Goal: Information Seeking & Learning: Check status

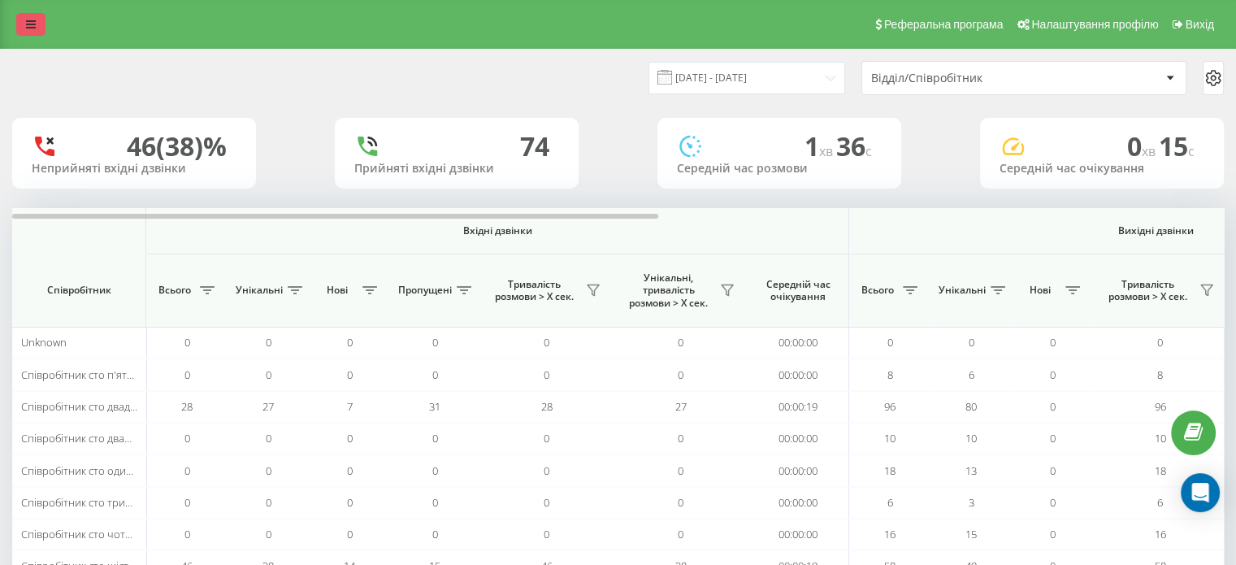
click at [25, 24] on link at bounding box center [30, 24] width 29 height 23
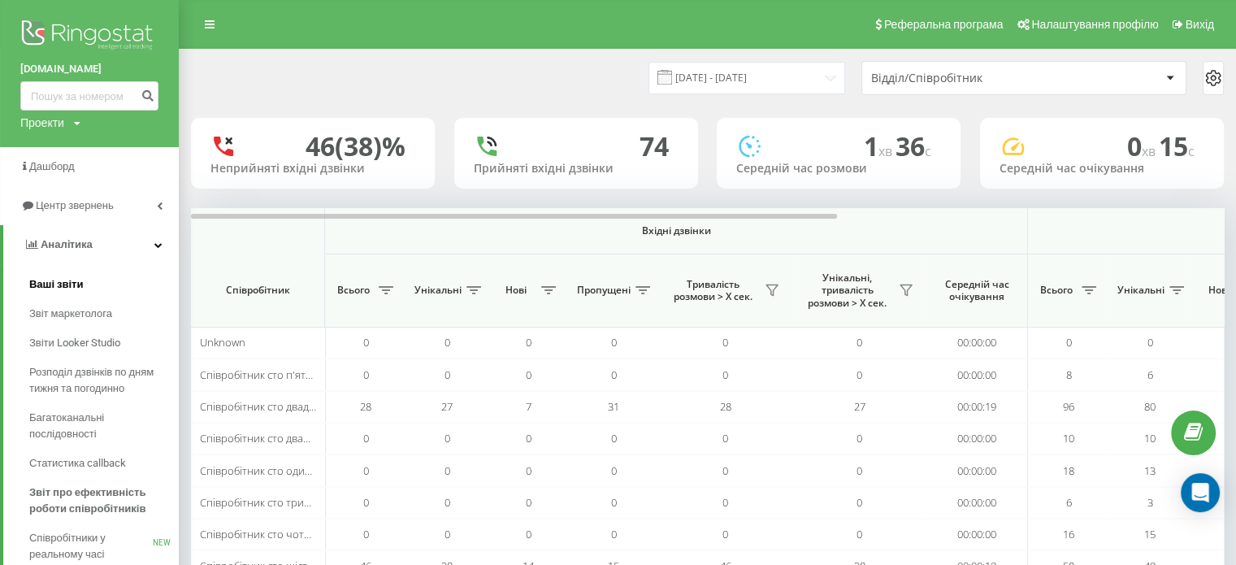
click at [75, 289] on span "Ваші звіти" at bounding box center [56, 284] width 54 height 16
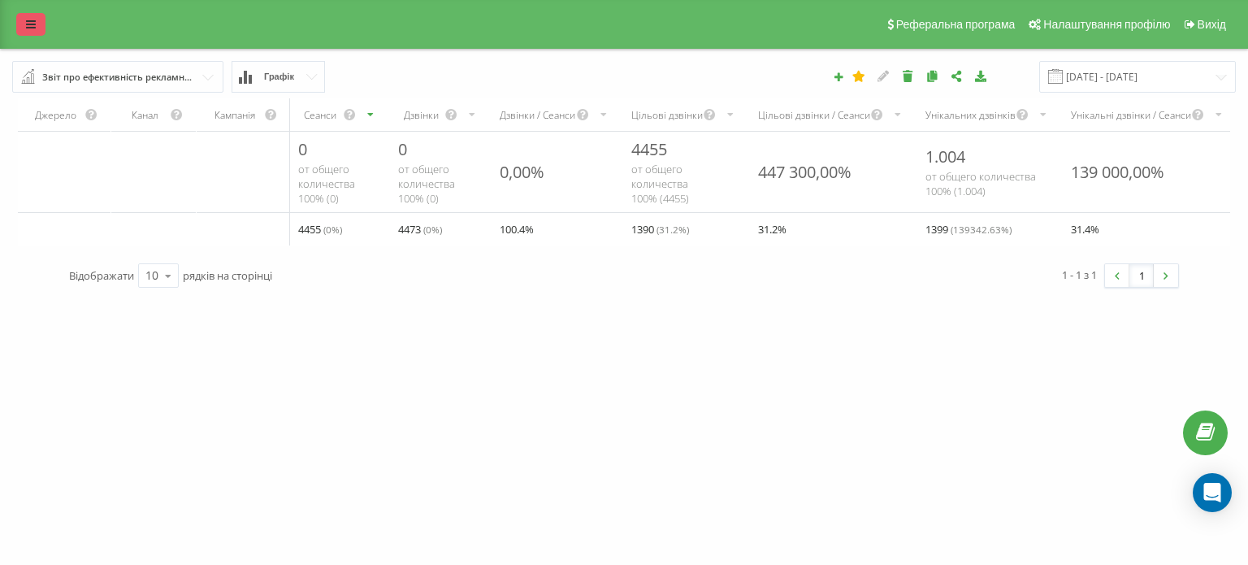
click at [31, 20] on icon at bounding box center [31, 24] width 10 height 11
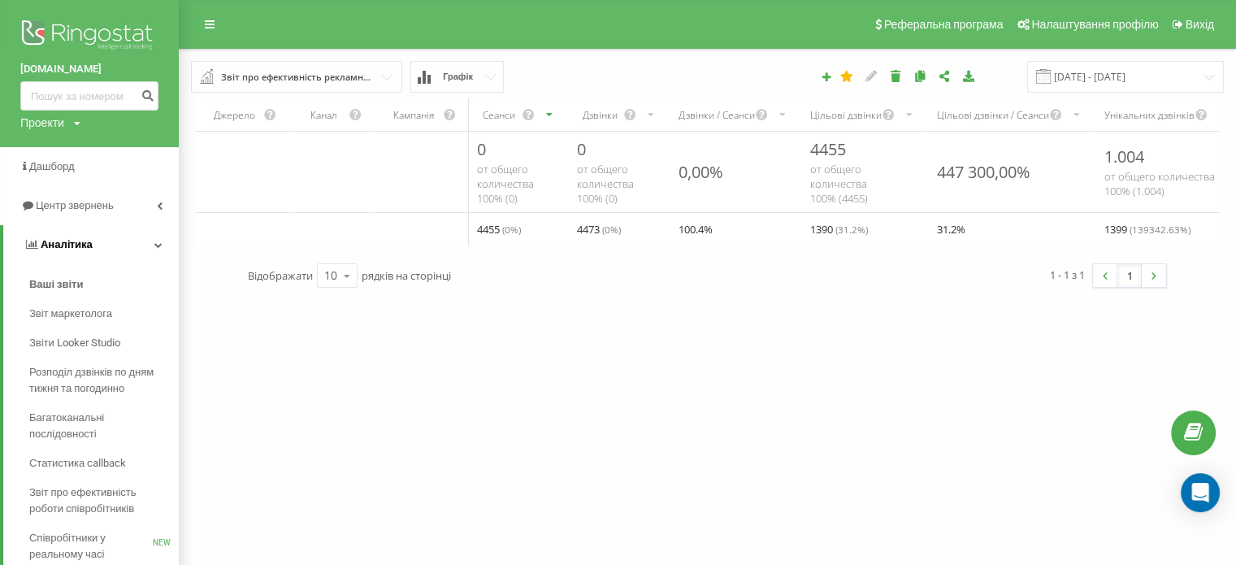
click at [59, 243] on span "Аналiтика" at bounding box center [67, 244] width 52 height 12
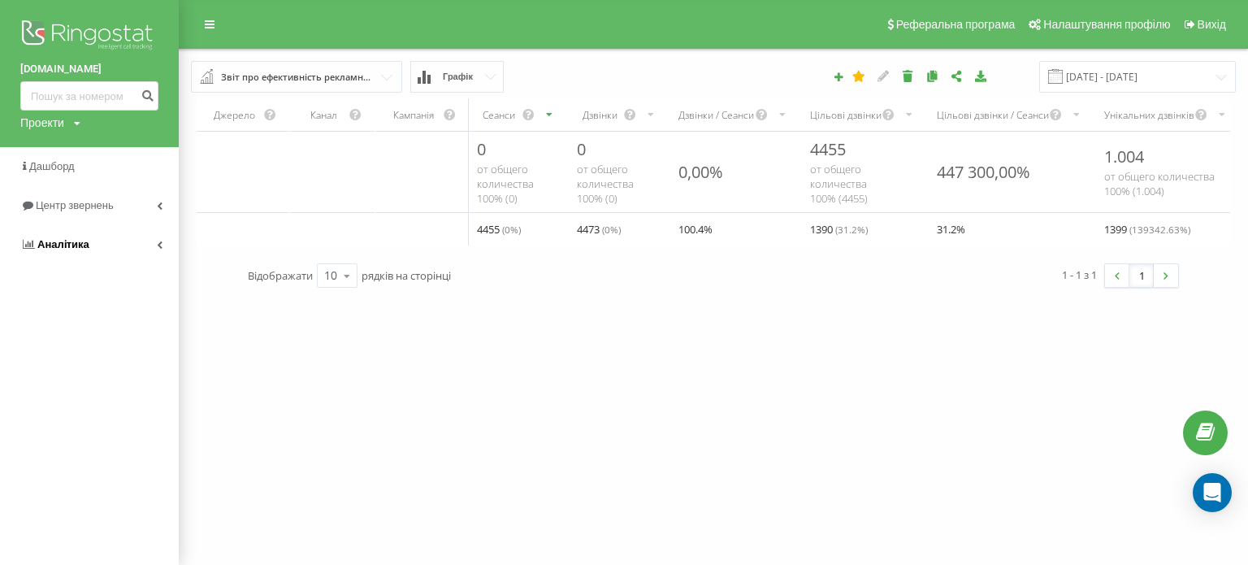
click at [59, 243] on span "Аналiтика" at bounding box center [63, 244] width 52 height 12
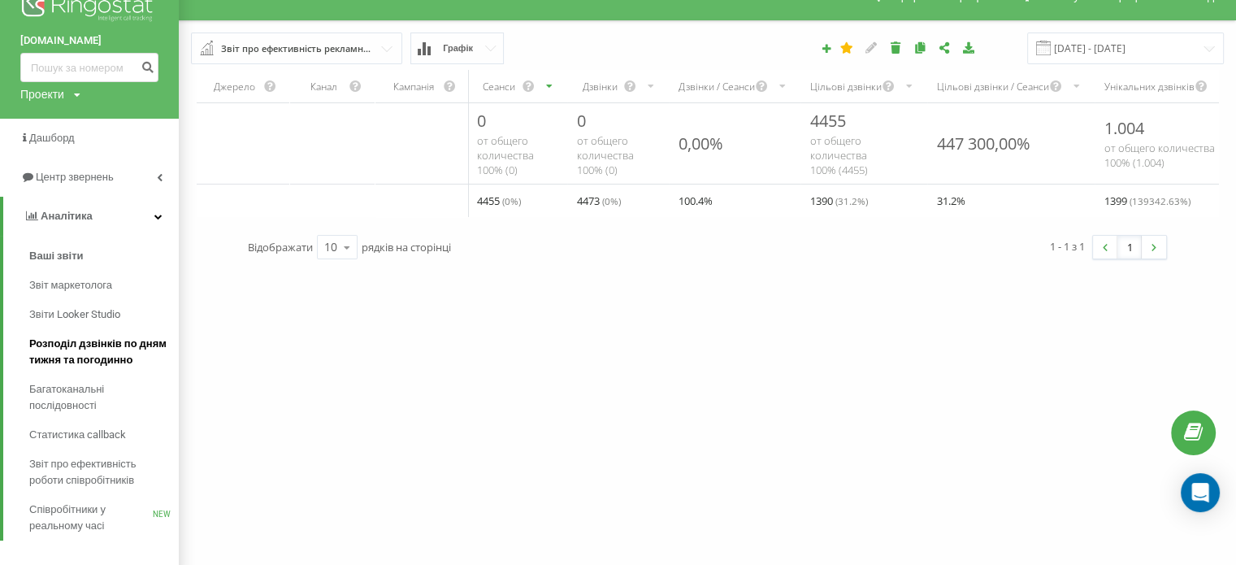
scroll to position [45, 0]
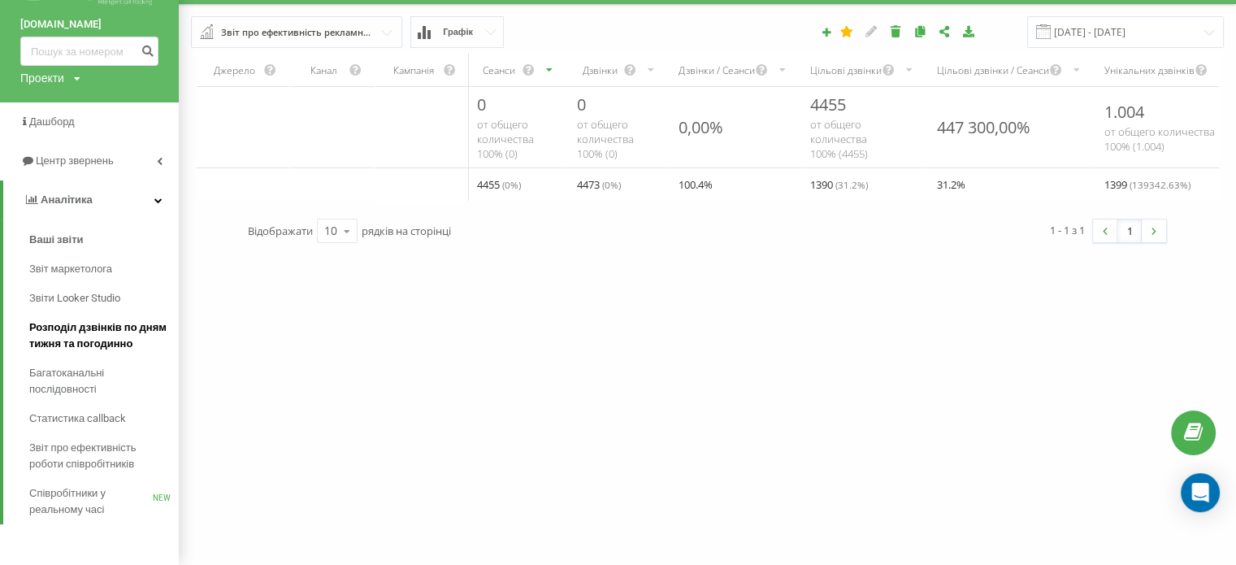
click at [88, 333] on span "Розподіл дзвінків по дням тижня та погодинно" at bounding box center [99, 335] width 141 height 33
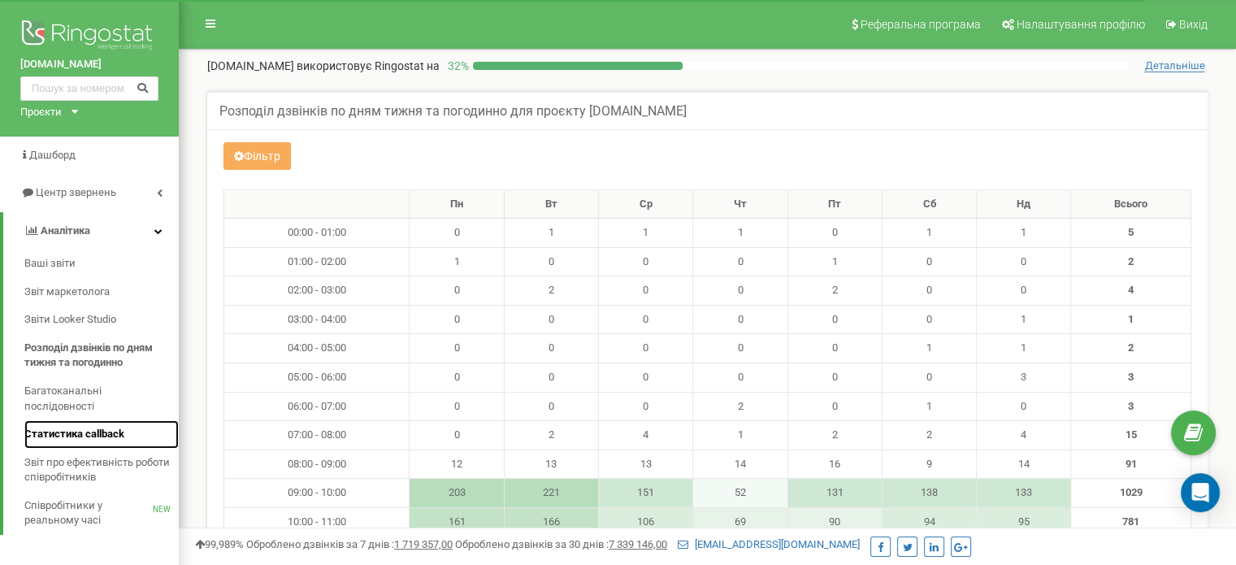
click at [76, 429] on span "Статистика callback" at bounding box center [74, 434] width 100 height 15
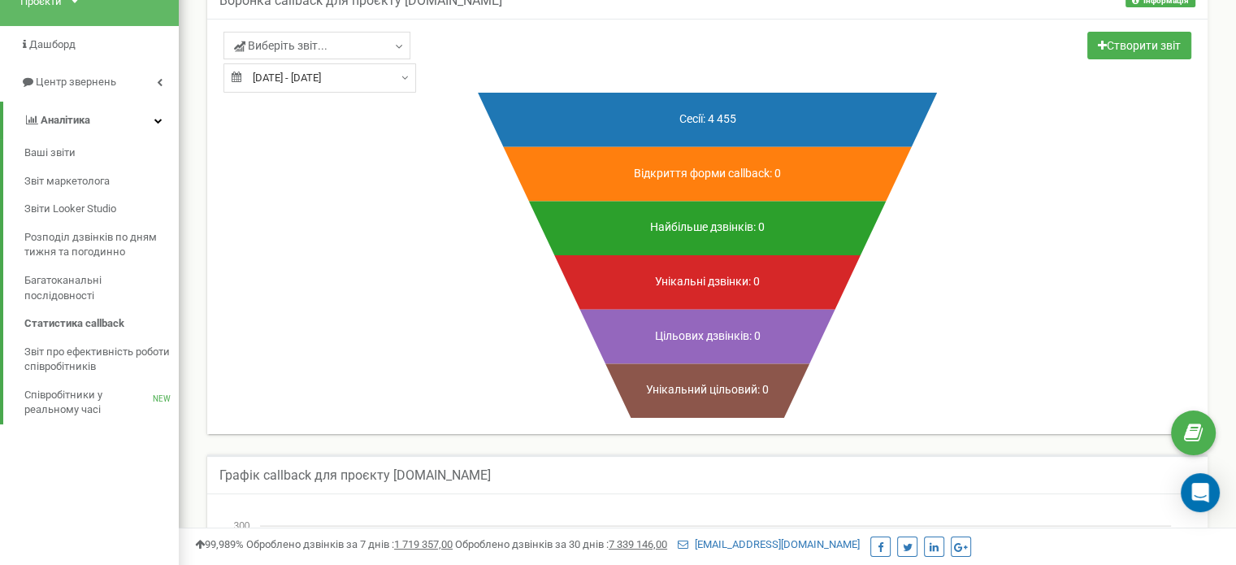
scroll to position [101, 0]
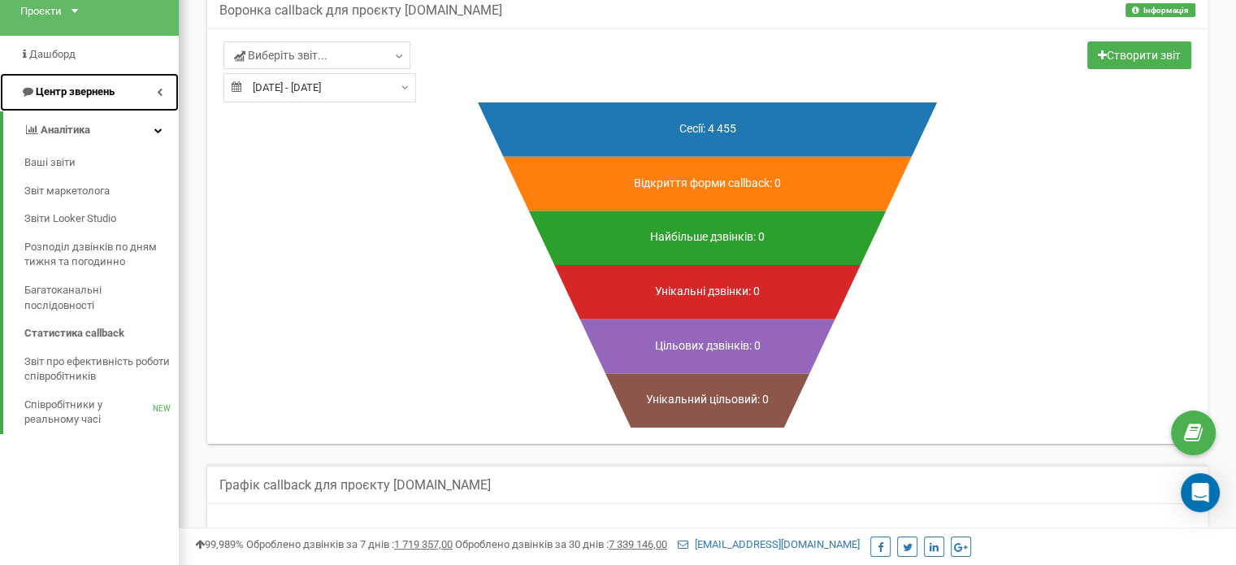
click at [79, 87] on span "Центр звернень" at bounding box center [75, 91] width 79 height 12
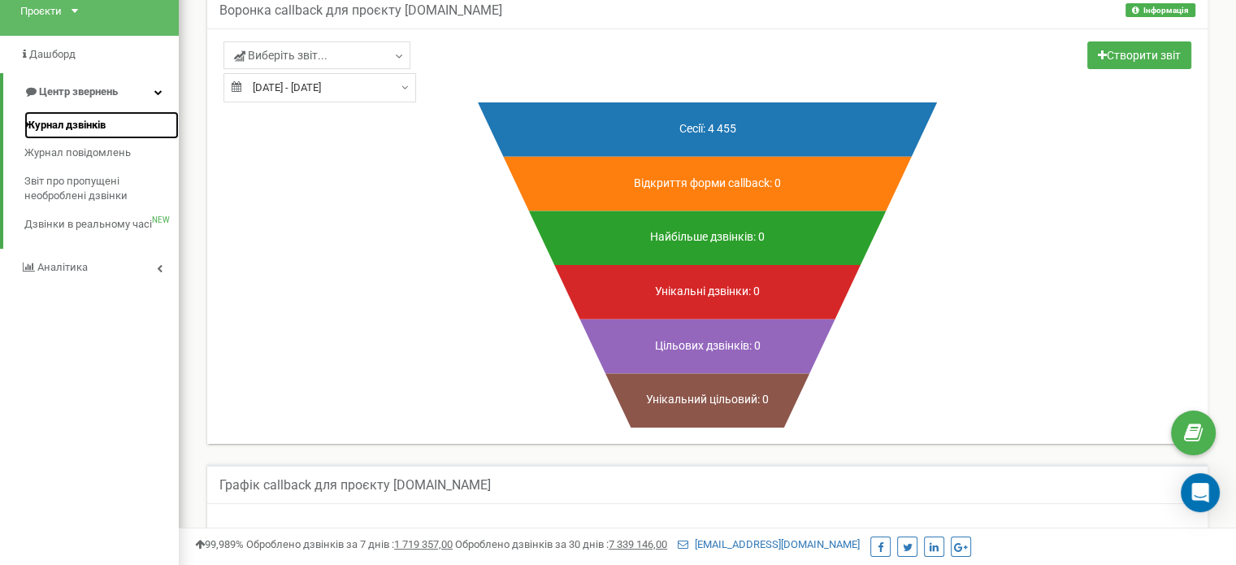
click at [76, 127] on span "Журнал дзвінків" at bounding box center [64, 125] width 81 height 15
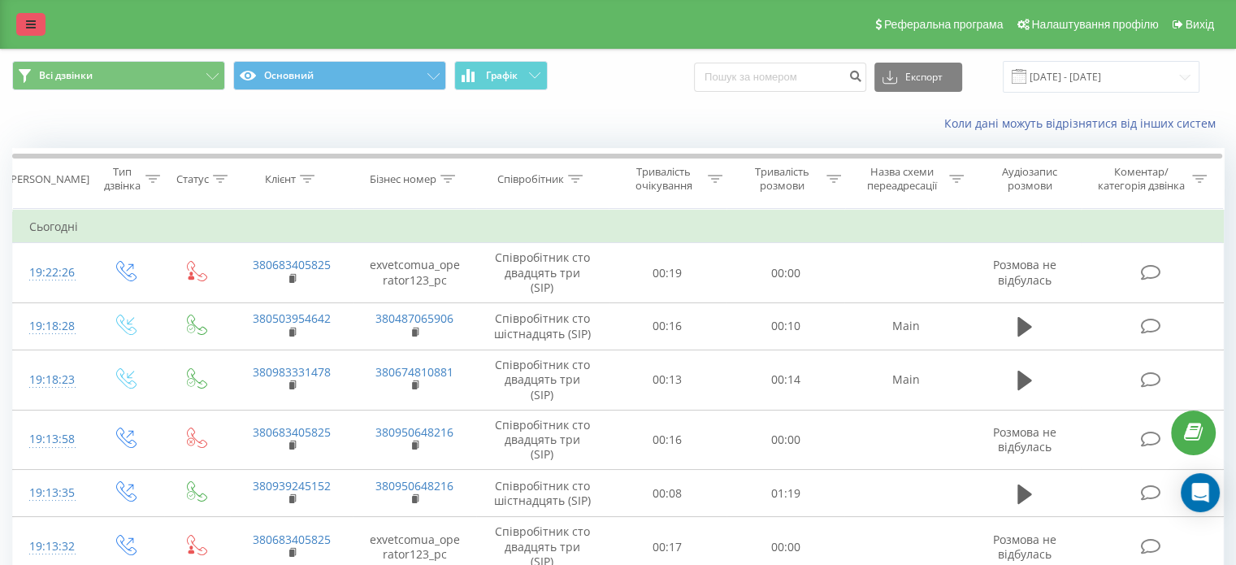
click at [34, 25] on icon at bounding box center [31, 24] width 10 height 11
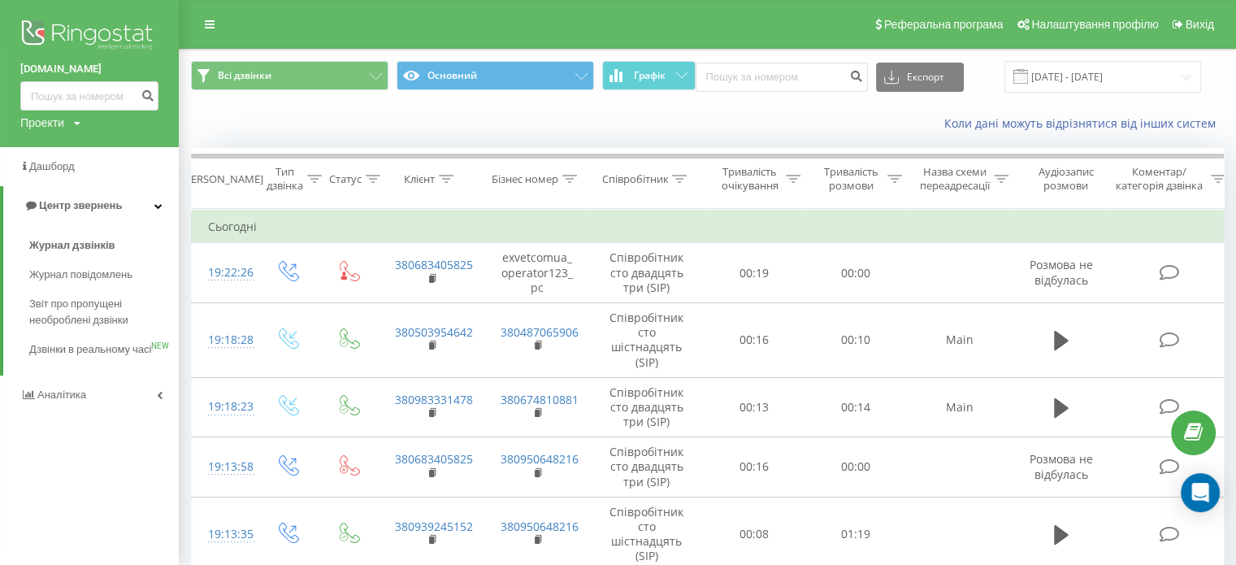
click at [93, 33] on img at bounding box center [89, 36] width 138 height 41
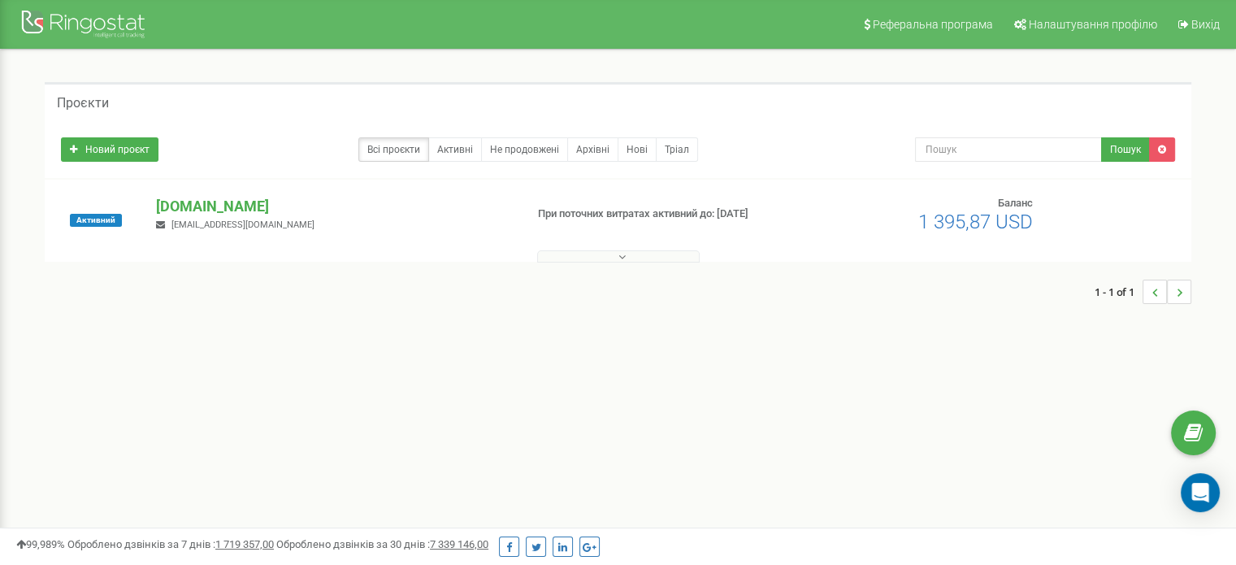
click at [644, 257] on button at bounding box center [618, 256] width 163 height 12
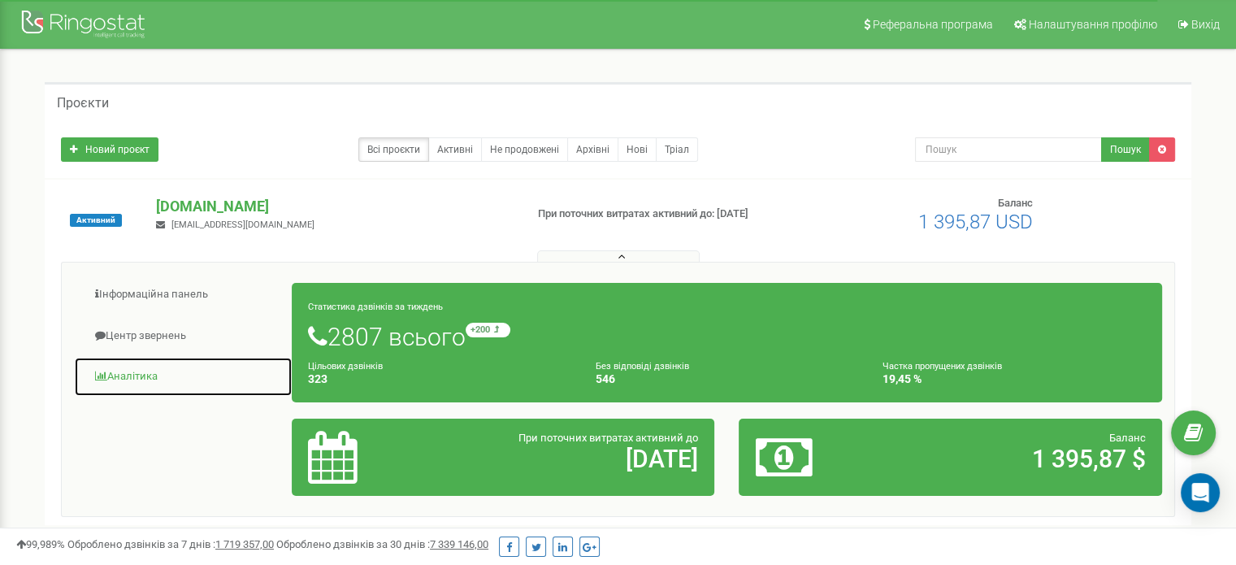
click at [134, 378] on link "Аналiтика" at bounding box center [183, 377] width 219 height 40
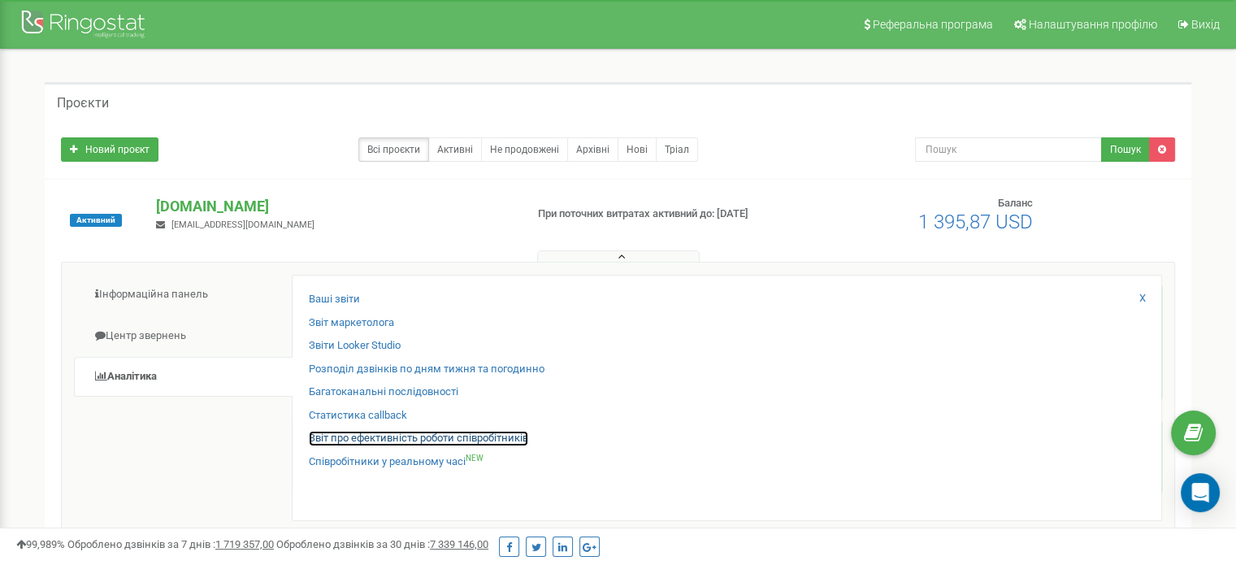
click at [342, 435] on link "Звіт про ефективність роботи співробітників" at bounding box center [418, 438] width 219 height 15
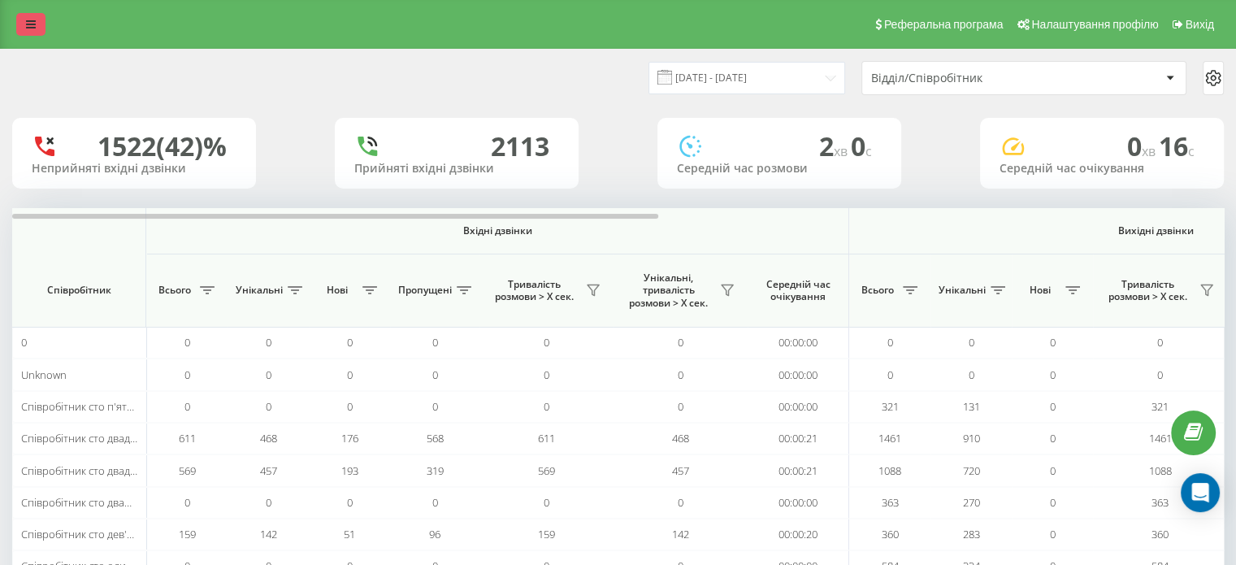
click at [26, 19] on icon at bounding box center [31, 24] width 10 height 11
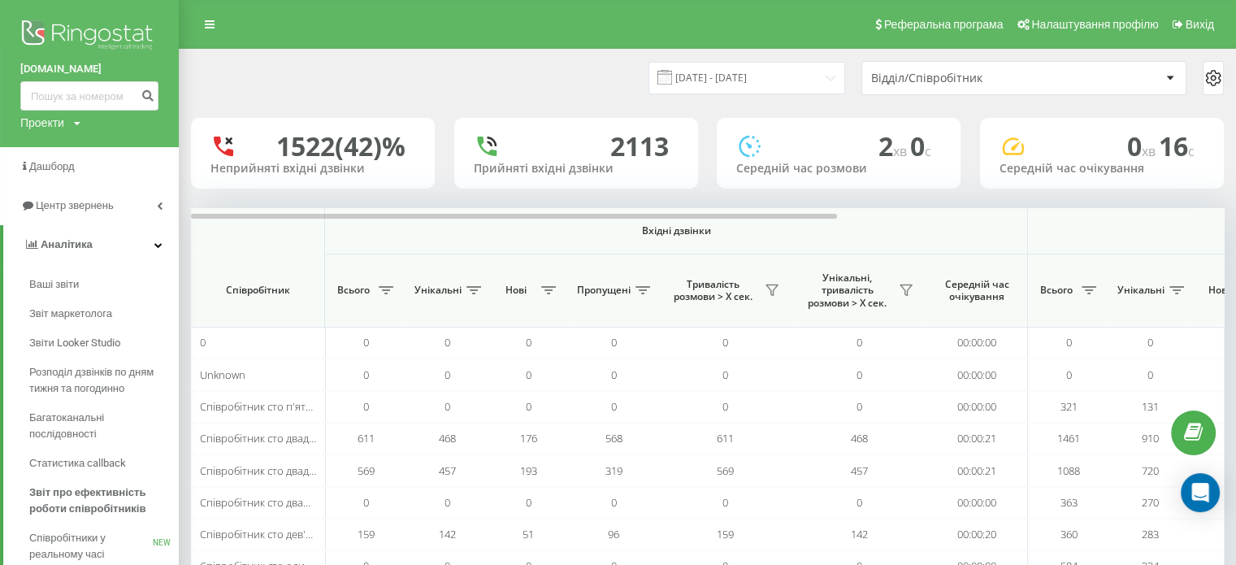
click at [120, 33] on img at bounding box center [89, 36] width 138 height 41
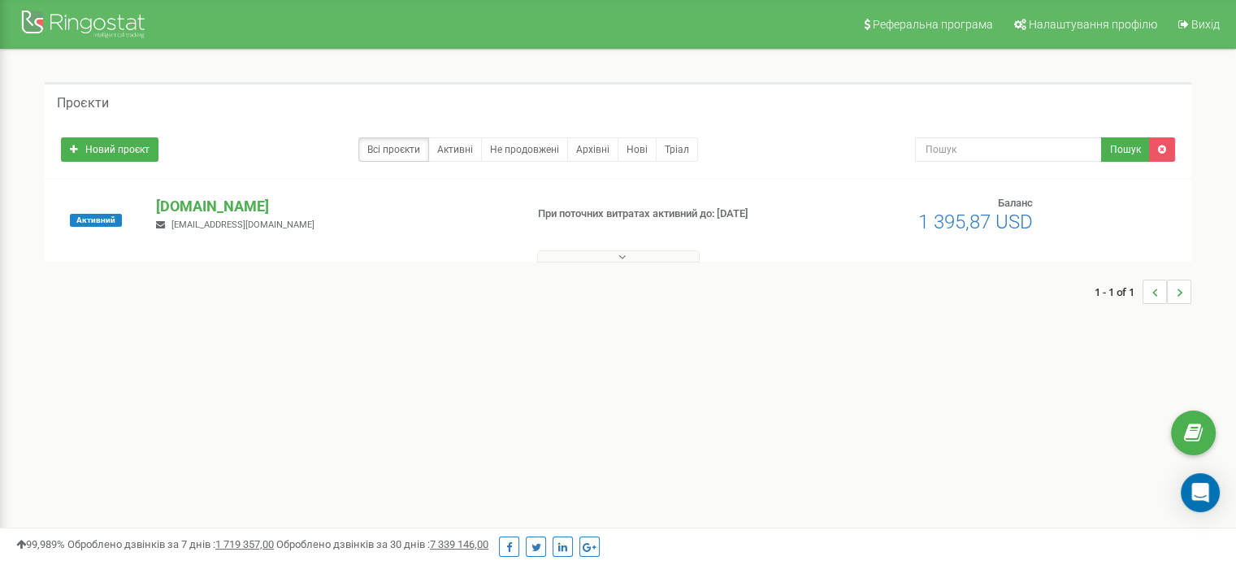
click at [384, 228] on div "exvet.com.ua info@exvet.com.ua" at bounding box center [334, 214] width 380 height 36
click at [640, 253] on button at bounding box center [618, 256] width 163 height 12
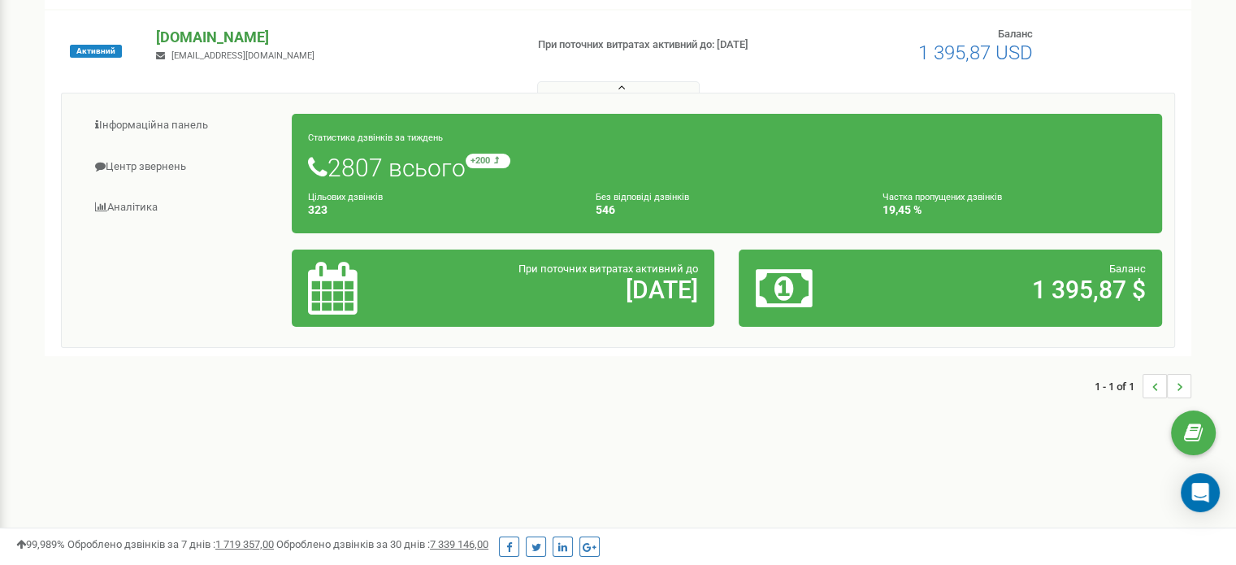
scroll to position [81, 0]
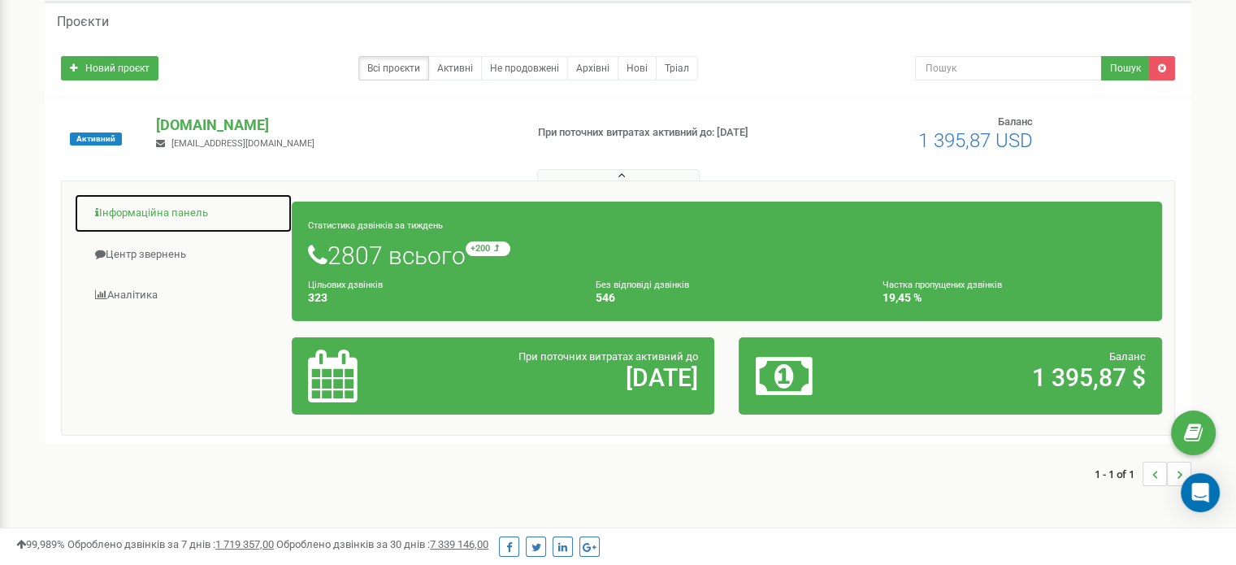
click at [175, 217] on link "Інформаційна панель" at bounding box center [183, 213] width 219 height 40
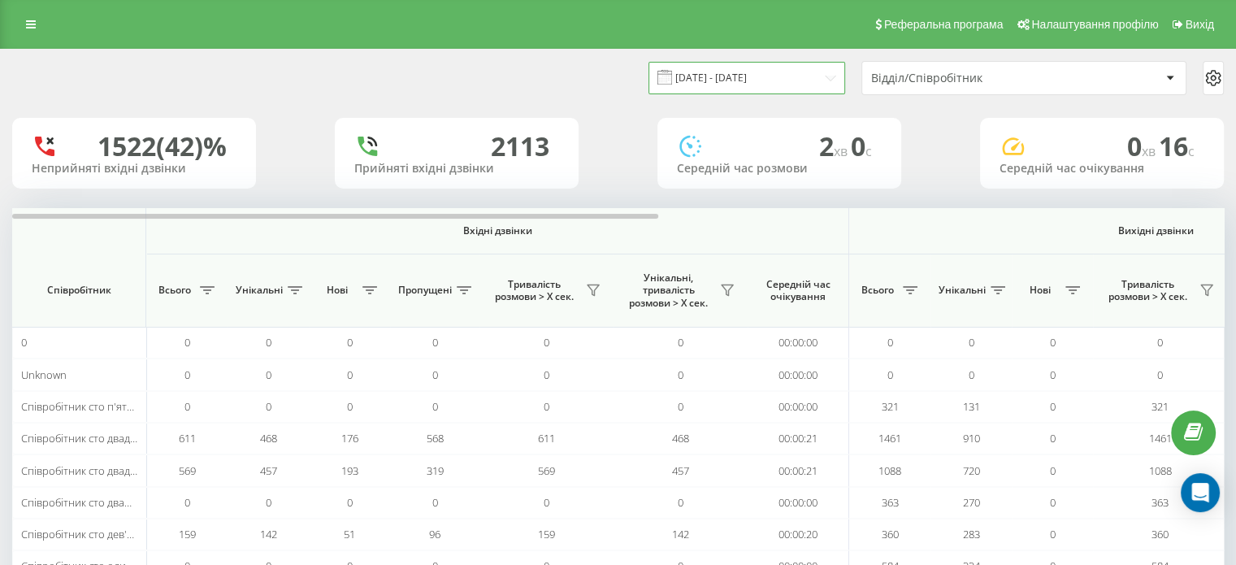
click at [756, 81] on input "[DATE] - [DATE]" at bounding box center [747, 78] width 197 height 32
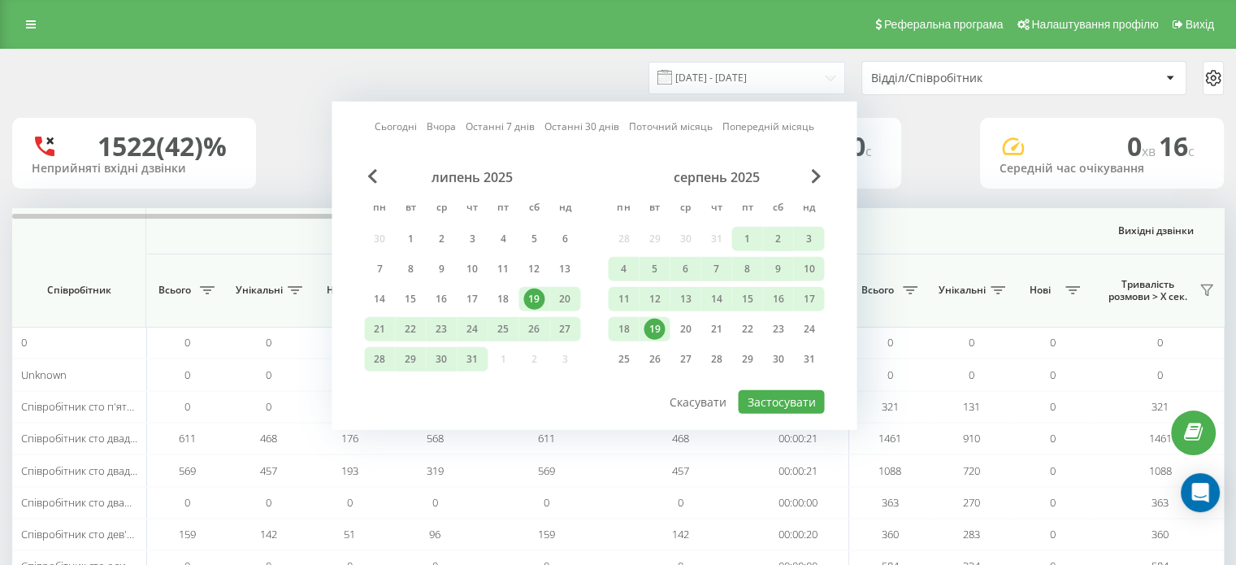
click at [653, 328] on div "19" at bounding box center [654, 329] width 21 height 21
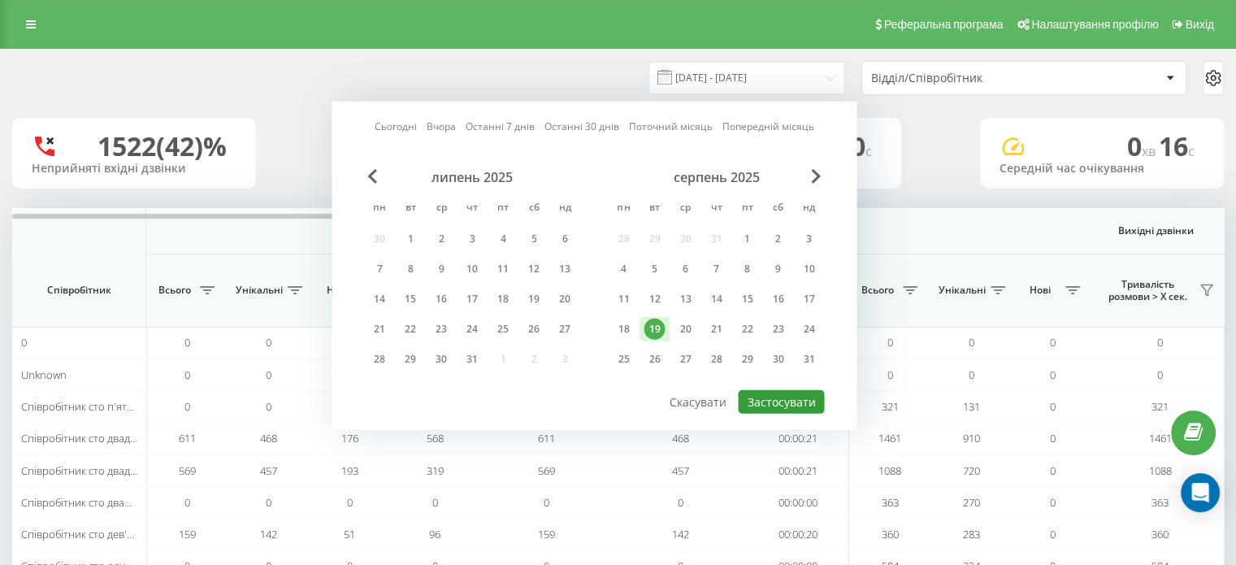
click at [782, 390] on button "Застосувати" at bounding box center [781, 402] width 86 height 24
type input "[DATE] - [DATE]"
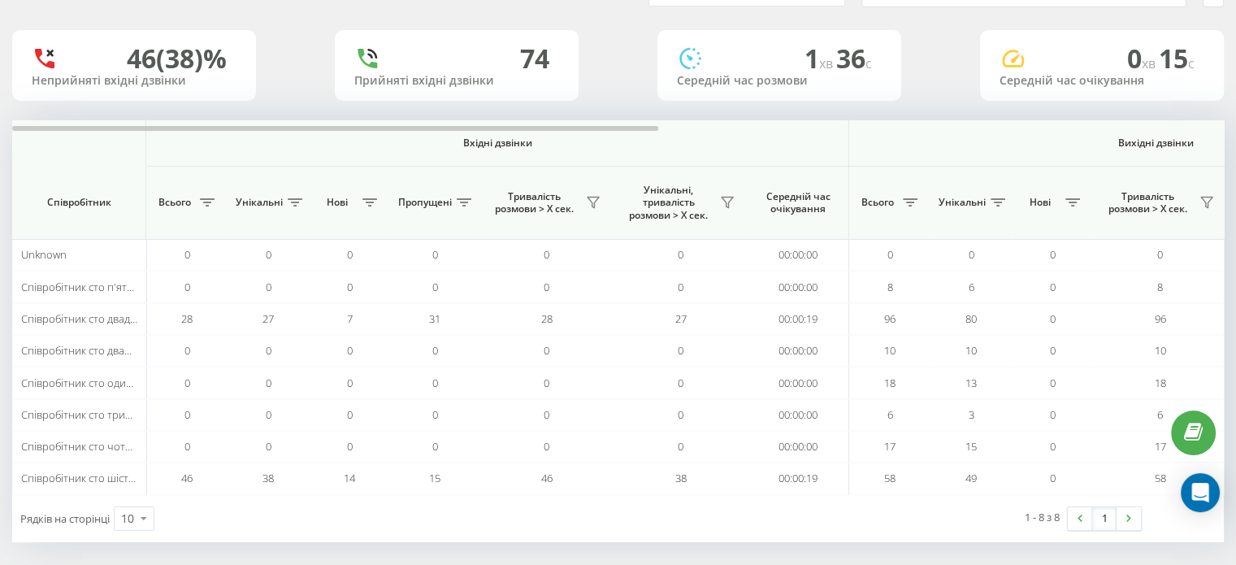
scroll to position [94, 0]
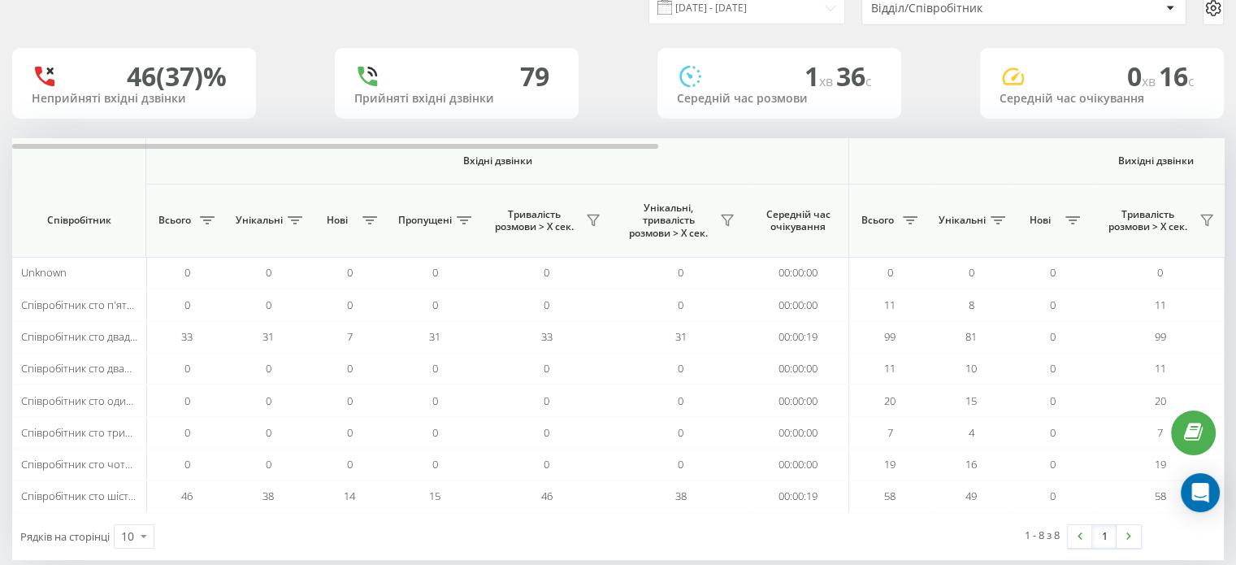
scroll to position [94, 0]
